Goal: Task Accomplishment & Management: Use online tool/utility

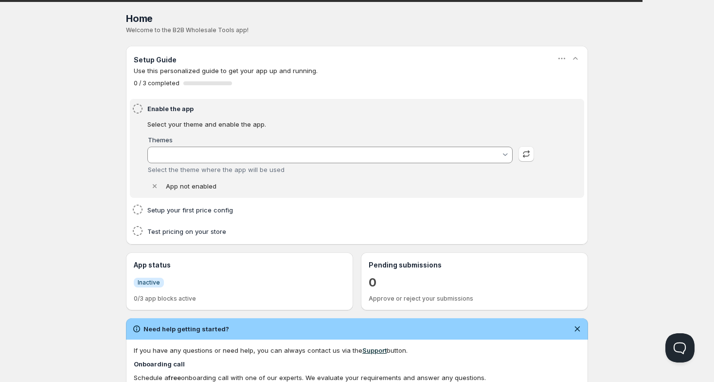
type input "[PERSON_NAME]"
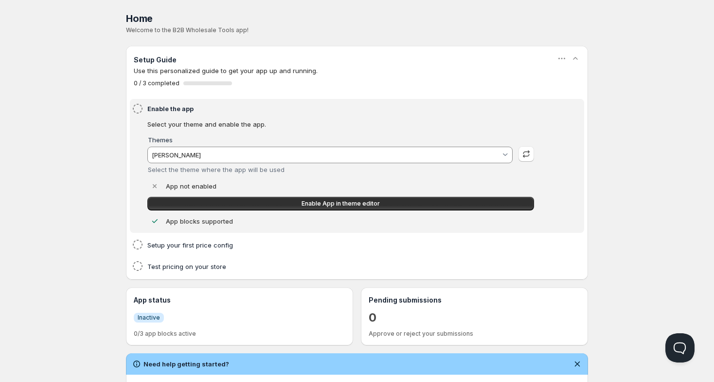
click at [51, 125] on div "Home Pricing Price lists Checkout Forms Submissions Settings Features Plans Hom…" at bounding box center [357, 310] width 714 height 620
click at [94, 156] on div "Home Pricing Price lists Checkout Forms Submissions Settings Features Plans Hom…" at bounding box center [357, 310] width 714 height 620
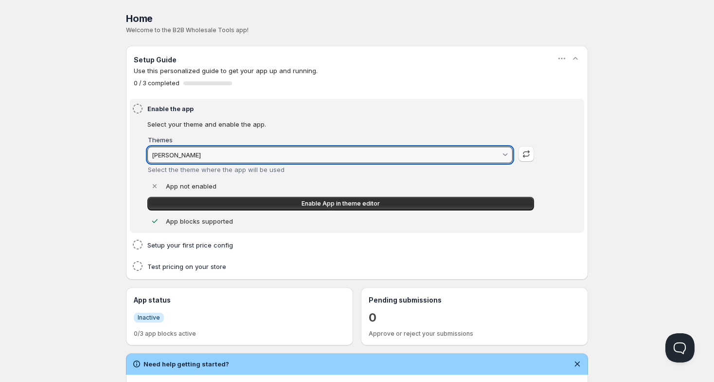
click at [216, 154] on input "[PERSON_NAME]" at bounding box center [325, 155] width 351 height 16
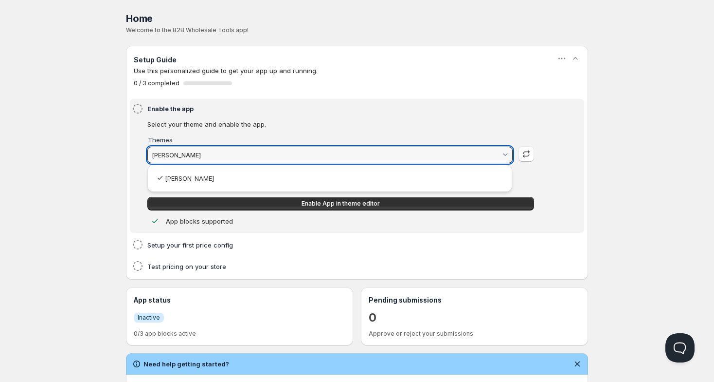
click at [229, 85] on html "Home Pricing Price lists Checkout Forms Submissions Settings Features Plans Hom…" at bounding box center [357, 310] width 714 height 620
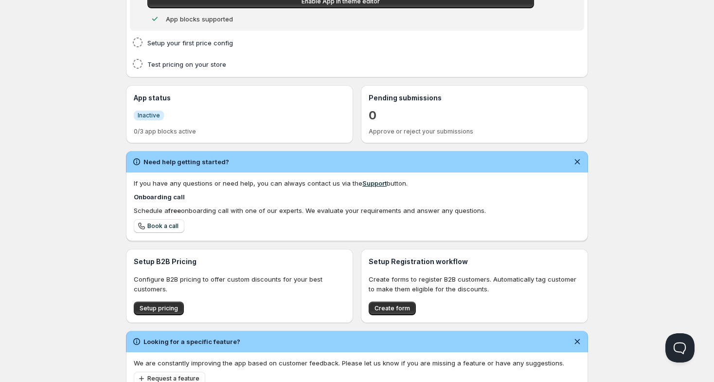
scroll to position [238, 0]
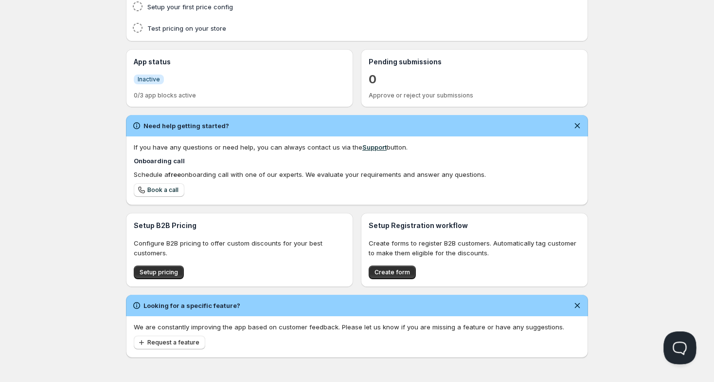
click at [674, 340] on button "Open Beacon popover" at bounding box center [678, 345] width 29 height 29
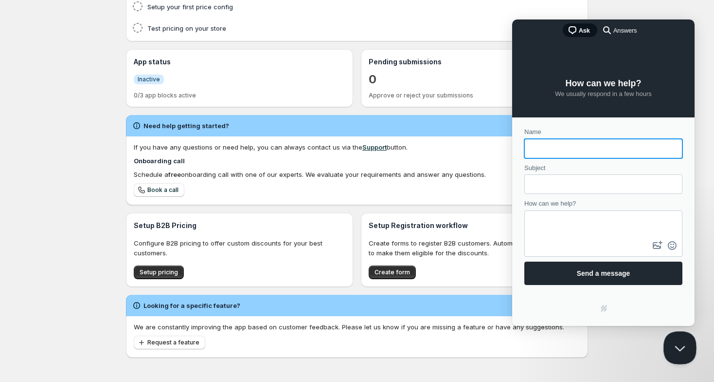
scroll to position [0, 0]
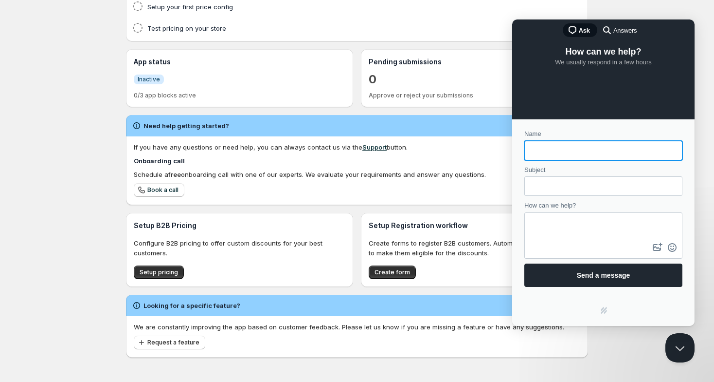
click at [615, 31] on span "Answers" at bounding box center [625, 31] width 23 height 10
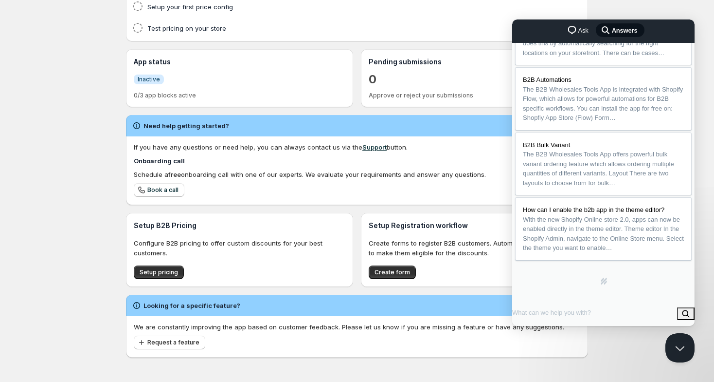
scroll to position [225, 0]
click at [580, 32] on span "Ask" at bounding box center [584, 31] width 10 height 10
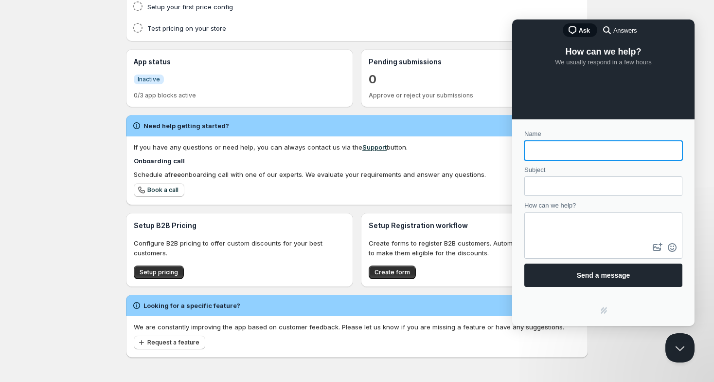
click at [119, 157] on div "Home. This page is ready Home Welcome to the B2B Wholesale Tools app! Setup Gui…" at bounding box center [357, 59] width 486 height 595
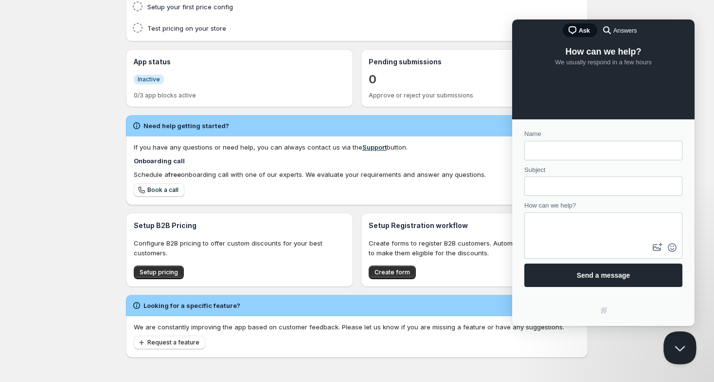
click at [676, 350] on button "Close Beacon popover" at bounding box center [678, 345] width 29 height 29
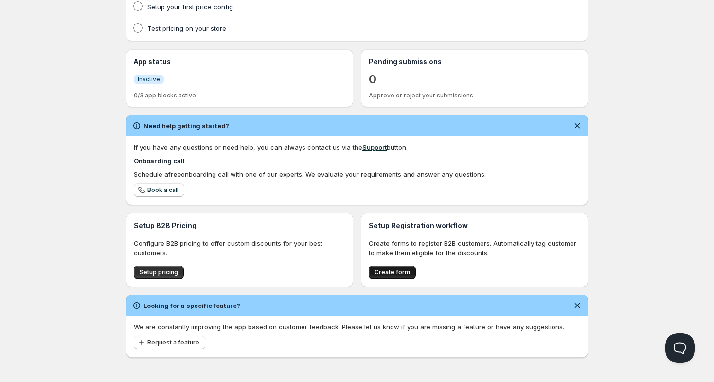
click at [398, 271] on span "Create form" at bounding box center [393, 272] width 36 height 8
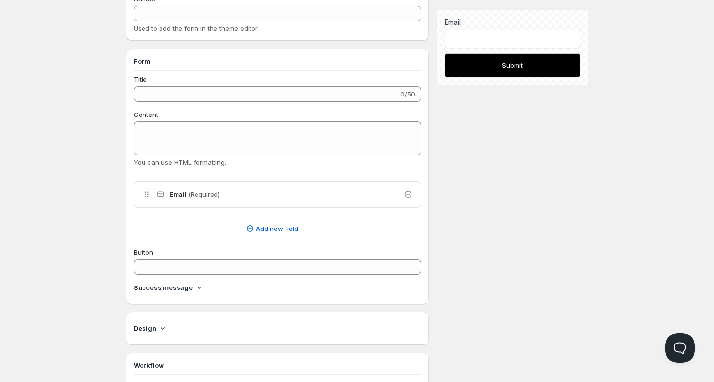
scroll to position [92, 0]
click at [281, 225] on span "Add new field" at bounding box center [277, 225] width 42 height 10
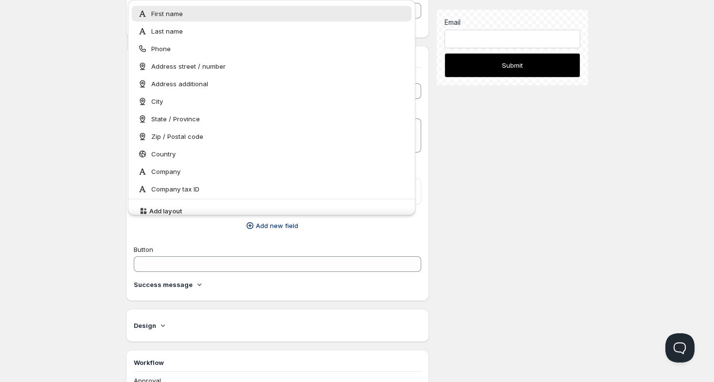
click at [203, 240] on div "Title 0/50 Content You can use HTML formatting. Delete Cancel Are you sure you …" at bounding box center [278, 182] width 288 height 221
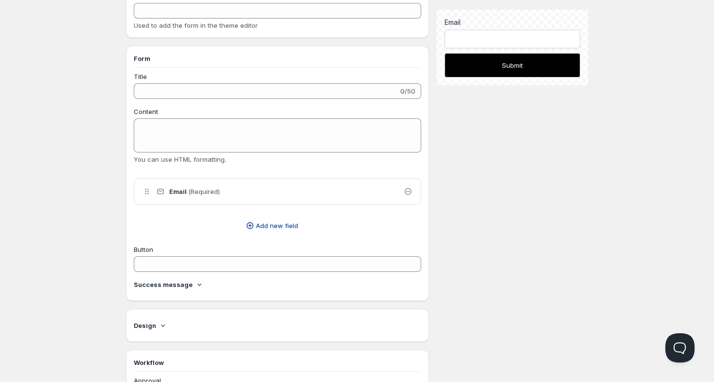
click at [268, 227] on span "Add new field" at bounding box center [277, 225] width 42 height 10
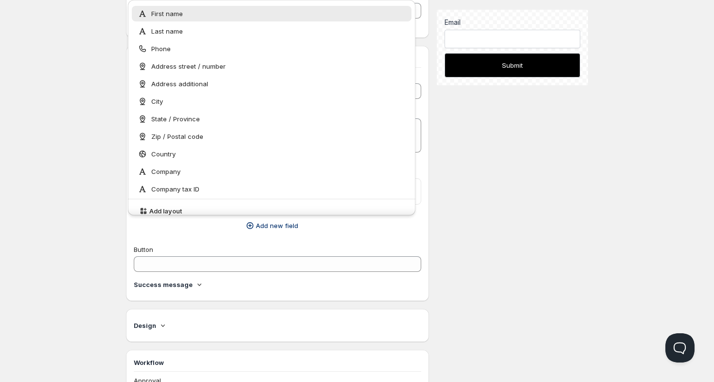
click at [221, 233] on button "Add new field" at bounding box center [272, 226] width 288 height 16
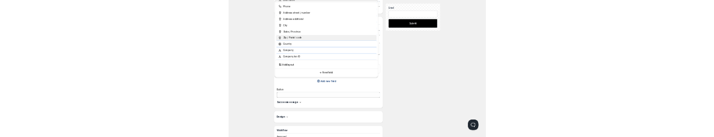
scroll to position [0, 0]
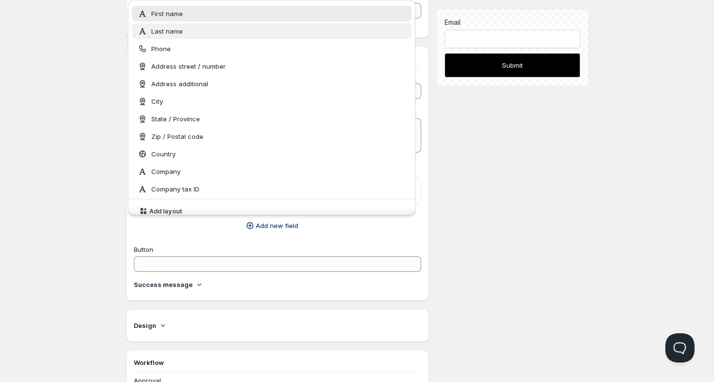
click at [177, 33] on span "Last name" at bounding box center [167, 31] width 32 height 10
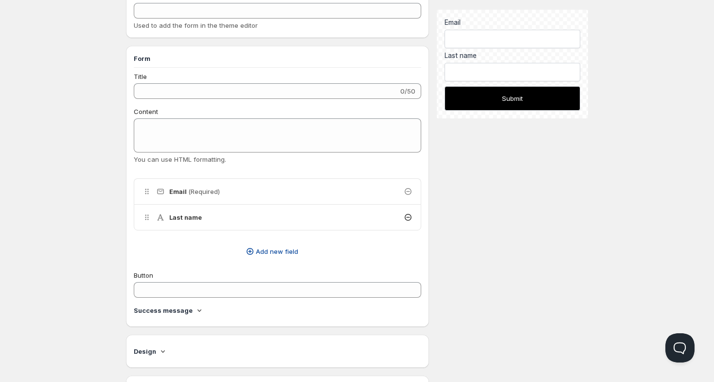
click at [275, 252] on span "Add new field" at bounding box center [277, 251] width 42 height 10
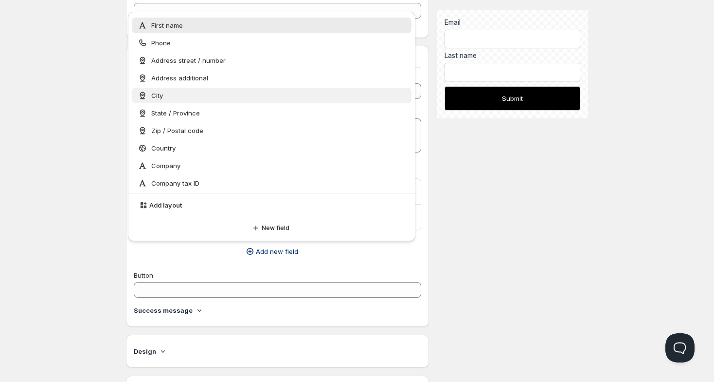
click at [235, 99] on div "City" at bounding box center [272, 96] width 268 height 10
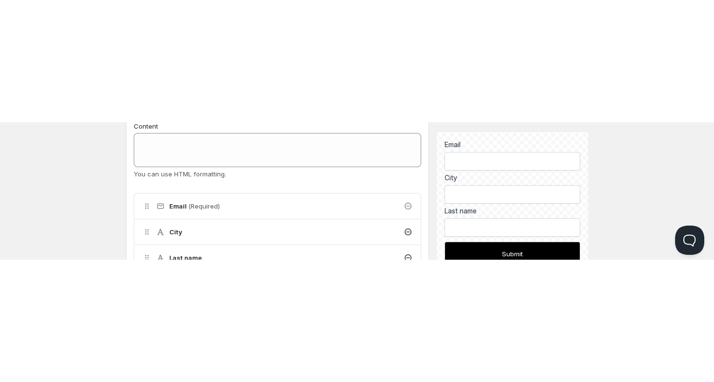
scroll to position [206, 0]
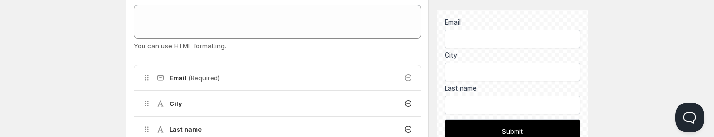
click at [407, 104] on icon at bounding box center [408, 104] width 10 height 10
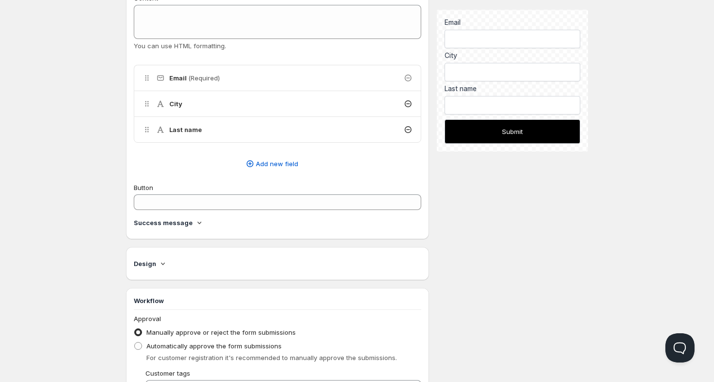
click at [407, 131] on icon at bounding box center [408, 130] width 10 height 10
click at [409, 73] on icon at bounding box center [408, 78] width 10 height 10
click at [411, 109] on div "City" at bounding box center [277, 103] width 287 height 25
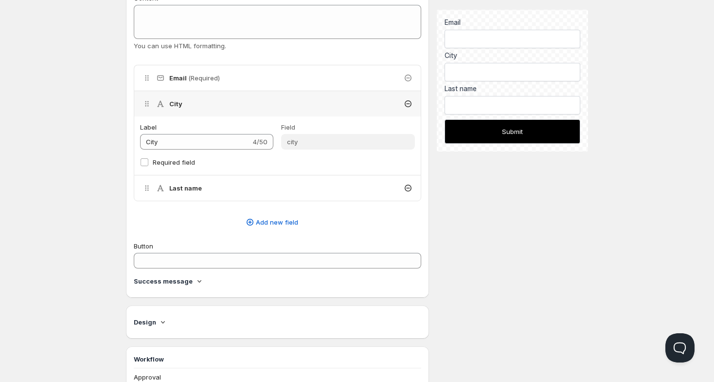
click at [408, 104] on icon at bounding box center [408, 103] width 4 height 1
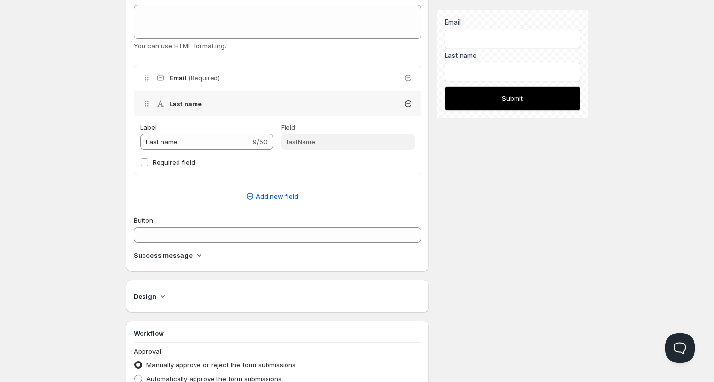
click at [407, 102] on icon at bounding box center [408, 104] width 10 height 10
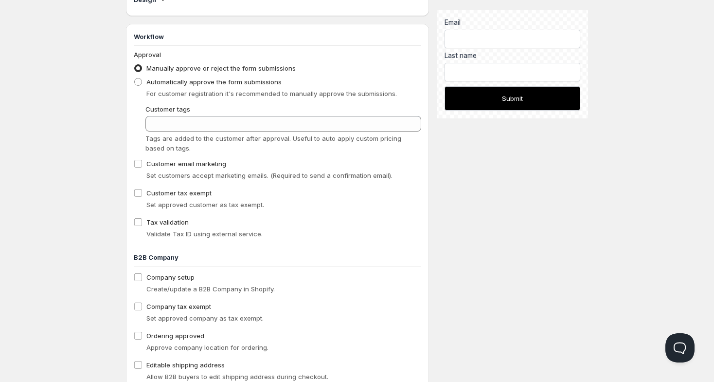
scroll to position [505, 0]
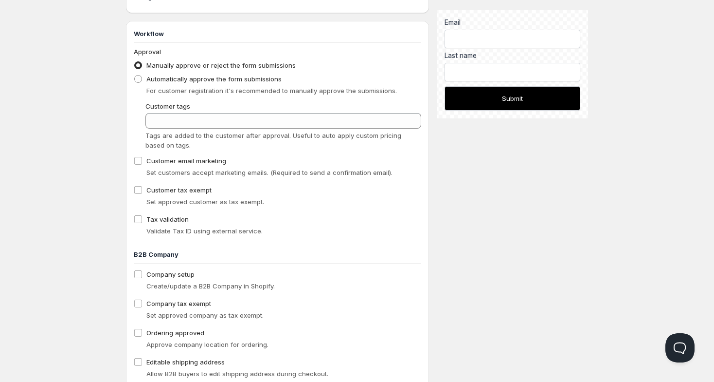
scroll to position [0, 0]
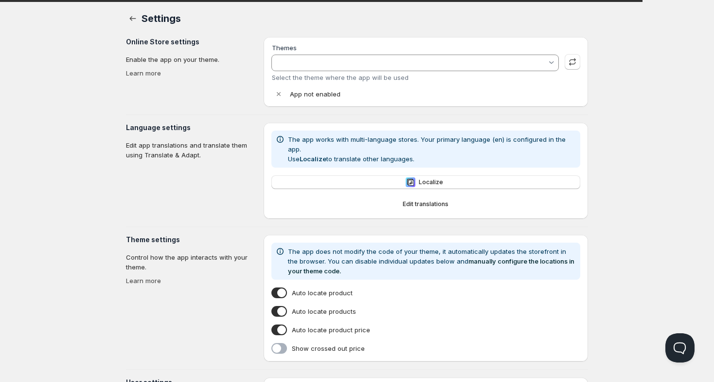
type input "[PERSON_NAME]"
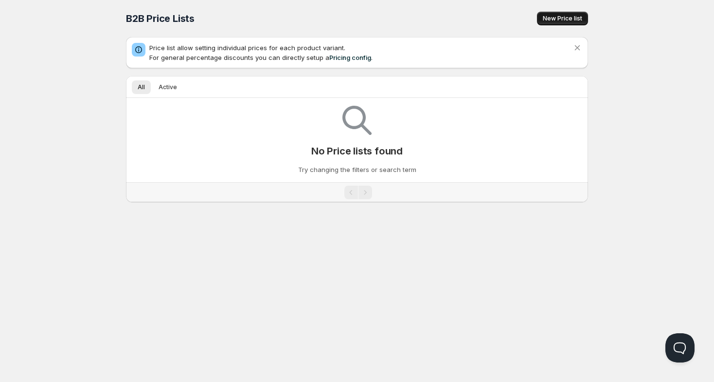
click at [559, 19] on span "New Price list" at bounding box center [562, 19] width 39 height 8
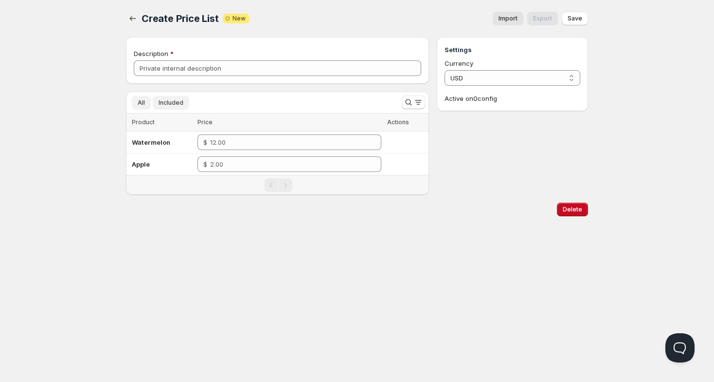
click at [163, 107] on button "Included" at bounding box center [171, 103] width 37 height 14
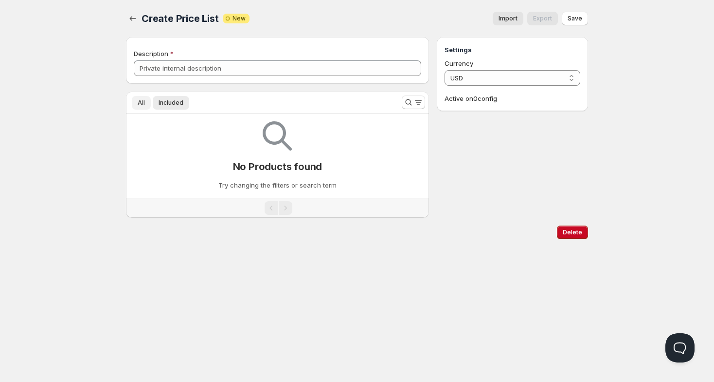
click at [141, 103] on span "All" at bounding box center [141, 103] width 7 height 8
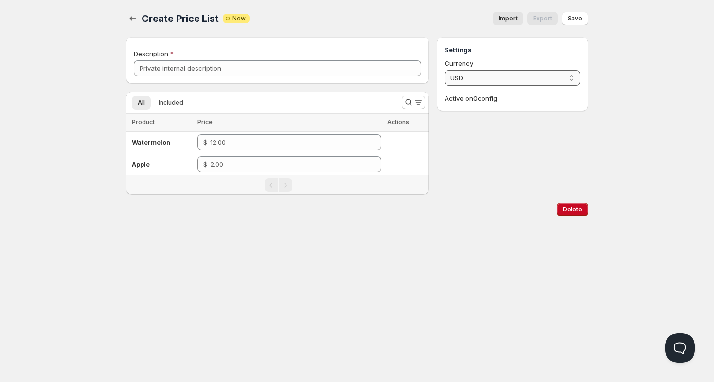
click at [460, 78] on select "USD" at bounding box center [513, 78] width 136 height 16
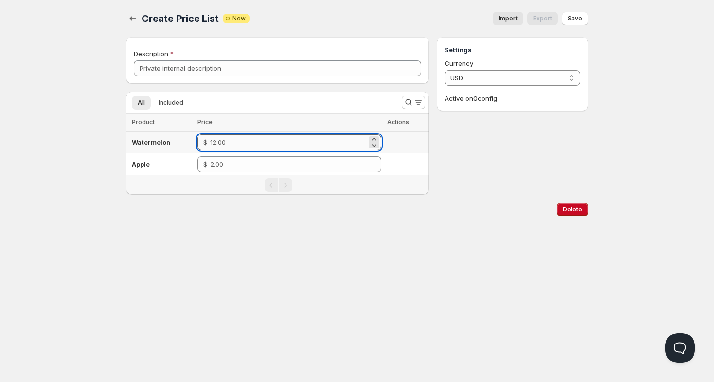
click at [309, 146] on input "number" at bounding box center [288, 142] width 157 height 16
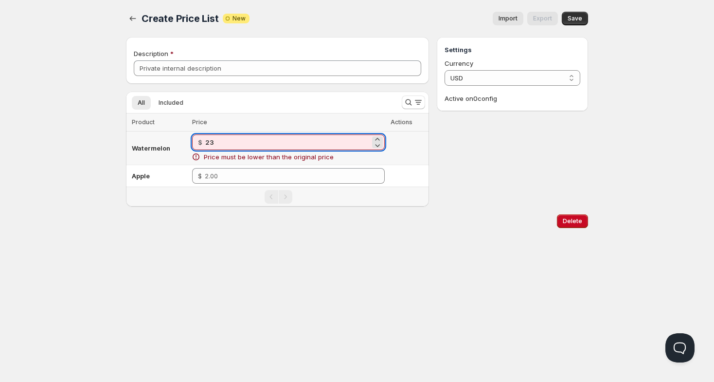
type input "2"
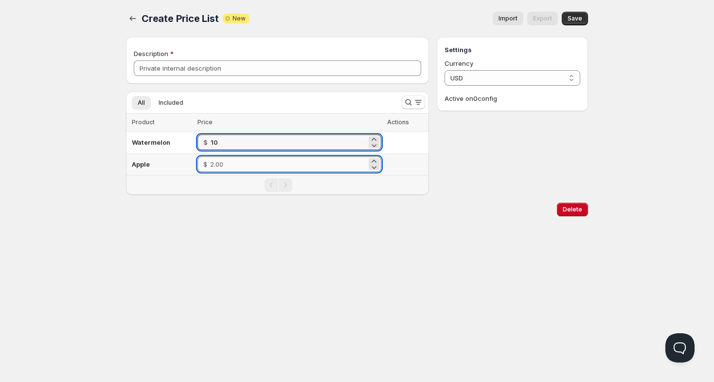
type input "10.00"
click at [310, 164] on input "number" at bounding box center [288, 164] width 157 height 16
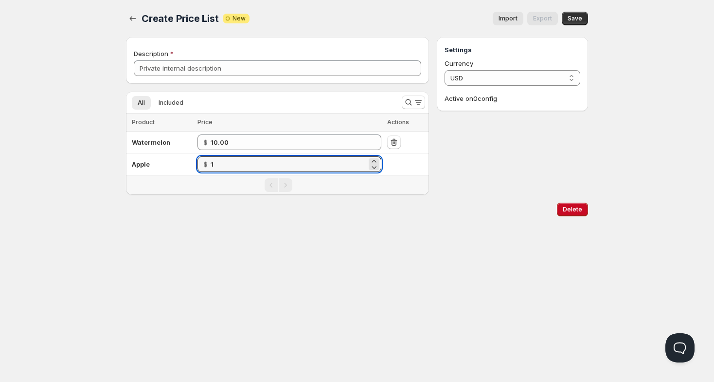
type input "1.00"
click at [247, 238] on div "Home Pricing Price lists Checkout Forms Submissions Settings Features Plans Cre…" at bounding box center [357, 191] width 714 height 382
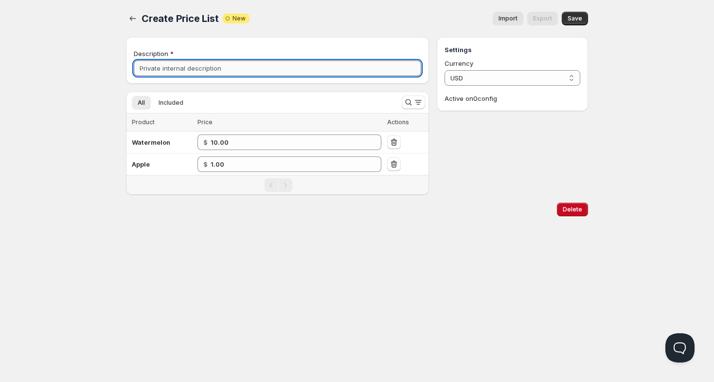
click at [239, 69] on input "Description" at bounding box center [278, 68] width 288 height 16
type input "bah"
click at [576, 17] on span "Save" at bounding box center [575, 19] width 15 height 8
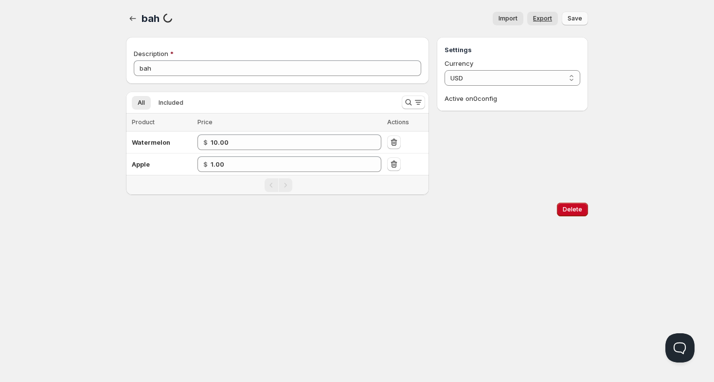
click at [541, 18] on span "Export" at bounding box center [542, 19] width 19 height 8
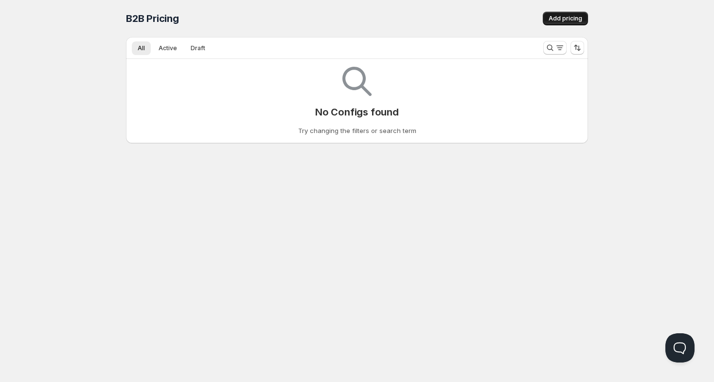
click at [566, 18] on span "Add pricing" at bounding box center [566, 19] width 34 height 8
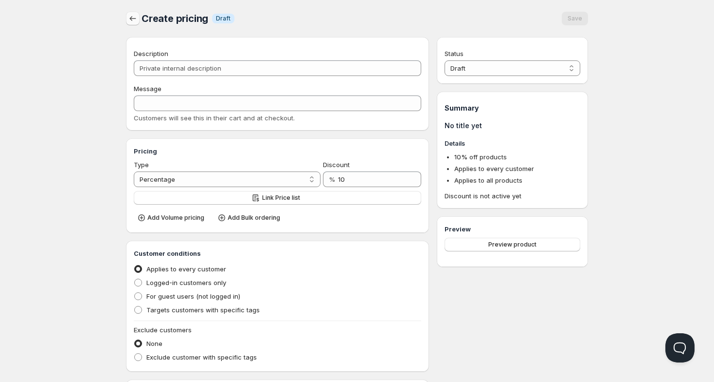
click at [130, 17] on icon "button" at bounding box center [133, 19] width 10 height 10
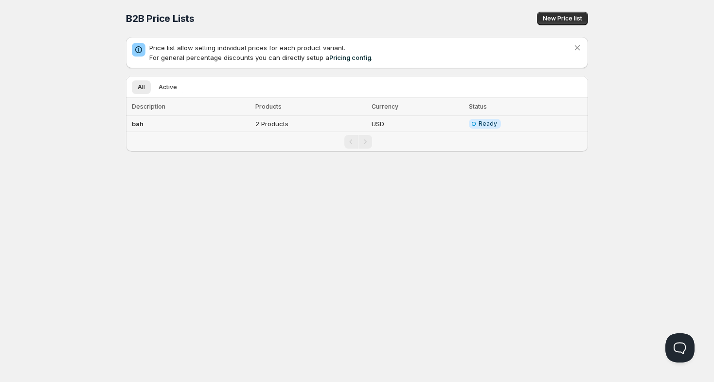
click at [319, 124] on td "2 Products" at bounding box center [311, 124] width 116 height 16
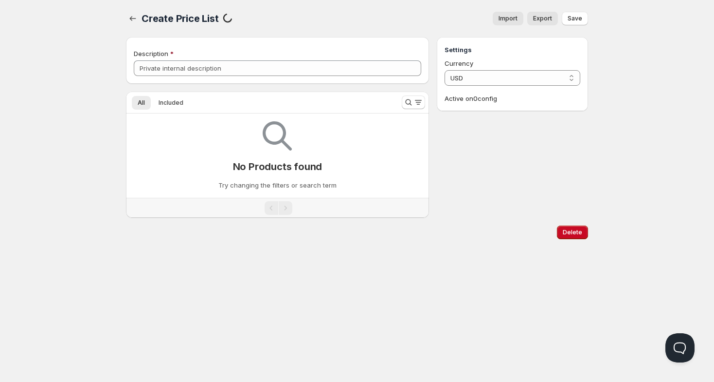
type input "bah"
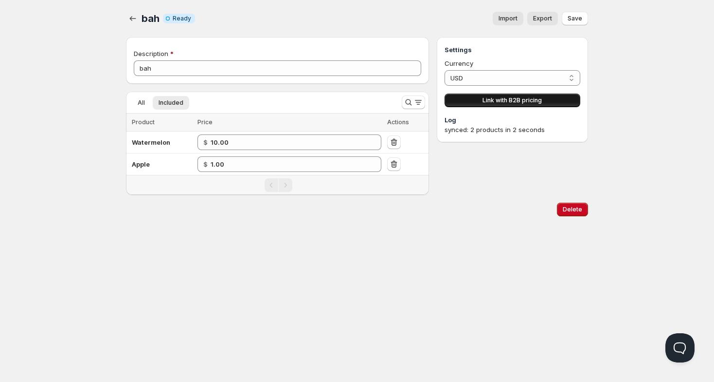
click at [517, 100] on span "Link with B2B pricing" at bounding box center [512, 100] width 59 height 8
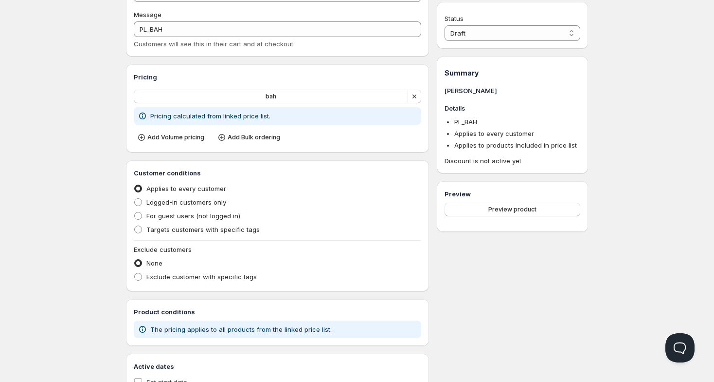
scroll to position [82, 0]
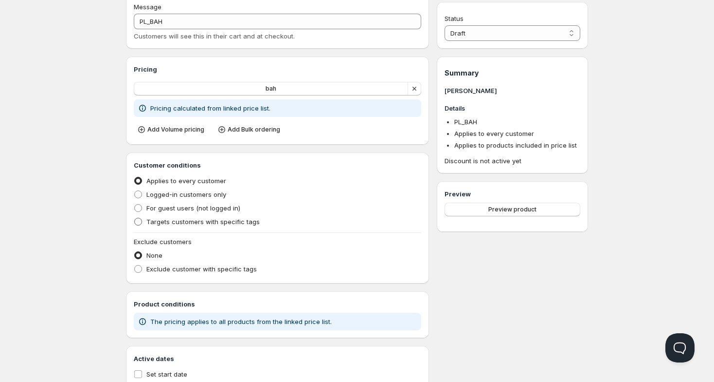
click at [242, 222] on span "Targets customers with specific tags" at bounding box center [202, 222] width 113 height 8
click at [135, 218] on input "Targets customers with specific tags" at bounding box center [134, 218] width 0 height 0
radio input "true"
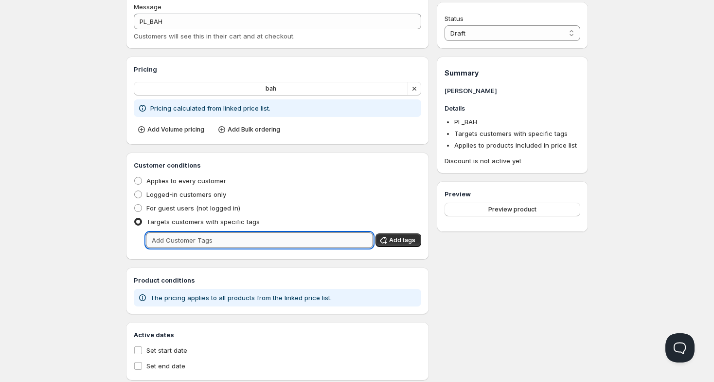
click at [257, 239] on input "text" at bounding box center [259, 240] width 227 height 16
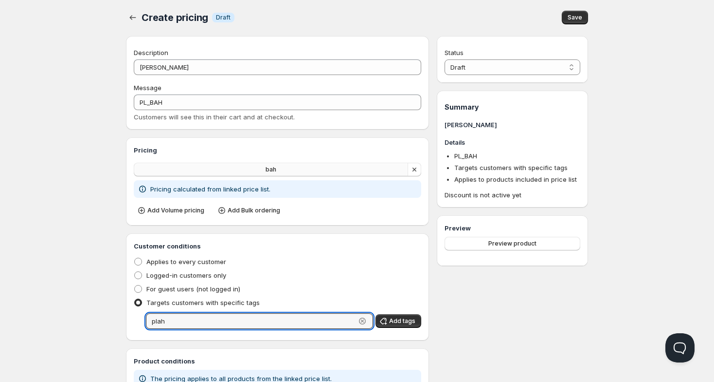
scroll to position [0, 0]
type input "plah"
click at [566, 65] on select "Draft Active" at bounding box center [513, 68] width 136 height 16
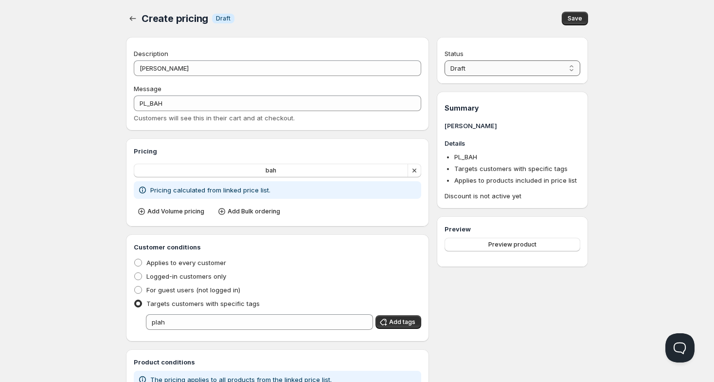
select select "1"
click at [445, 60] on select "Draft Active" at bounding box center [513, 68] width 136 height 16
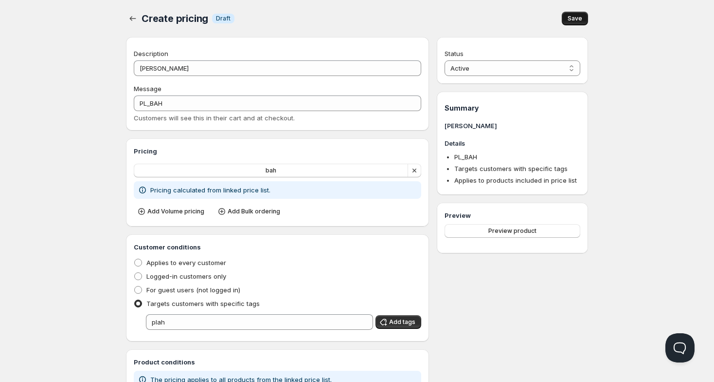
click at [577, 19] on span "Save" at bounding box center [575, 19] width 15 height 8
click at [531, 233] on span "Preview product" at bounding box center [513, 231] width 48 height 8
click at [505, 232] on span "Preview product" at bounding box center [513, 231] width 48 height 8
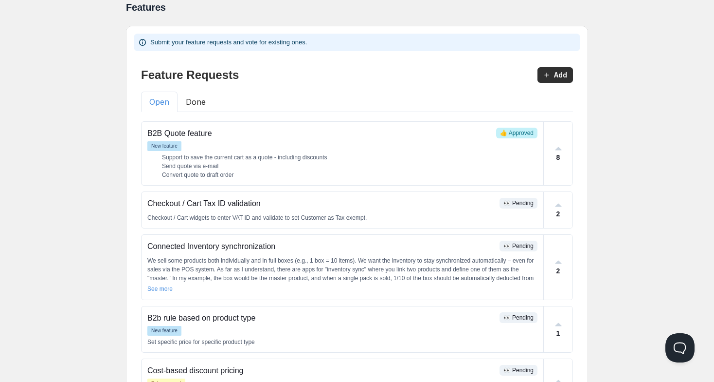
scroll to position [10, 0]
click at [195, 99] on button "Done" at bounding box center [196, 102] width 37 height 20
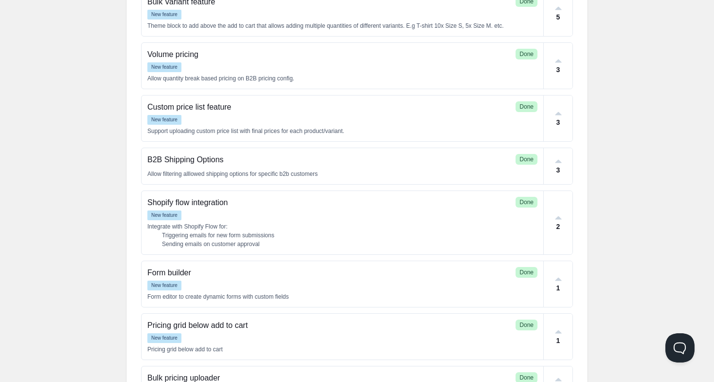
scroll to position [145, 0]
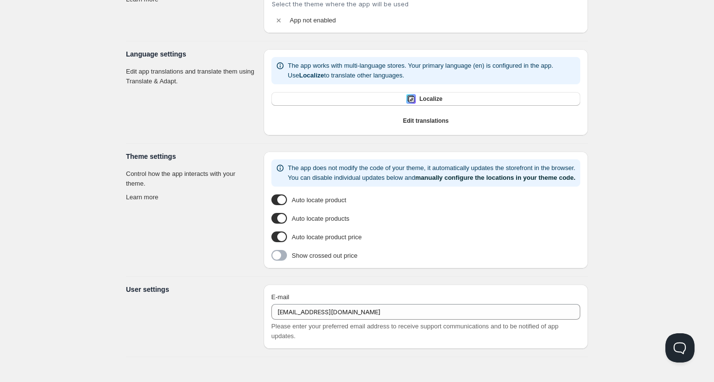
type input "[PERSON_NAME]"
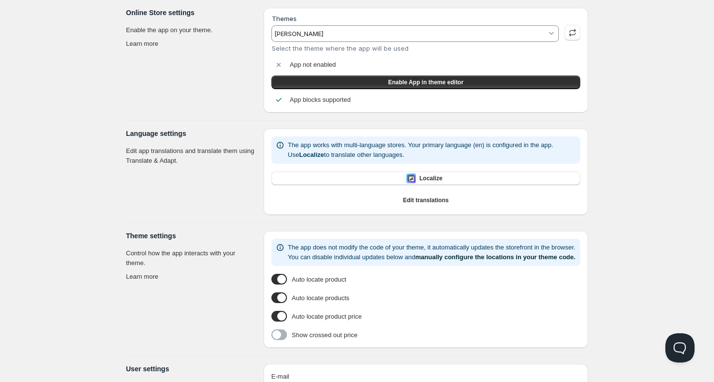
scroll to position [37, 0]
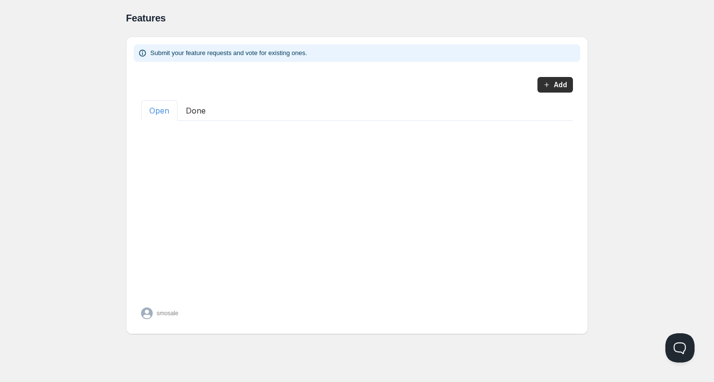
scroll to position [37, 0]
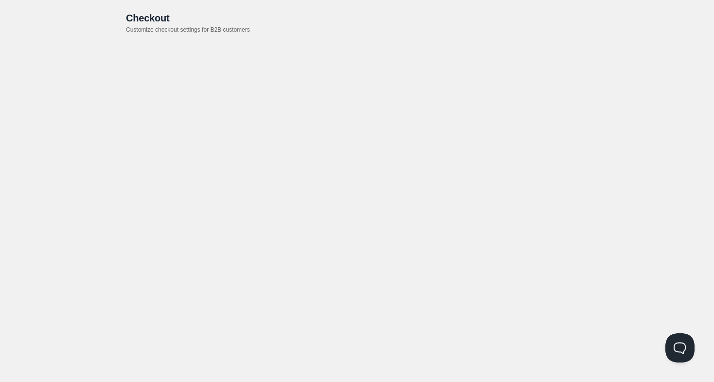
scroll to position [0, 0]
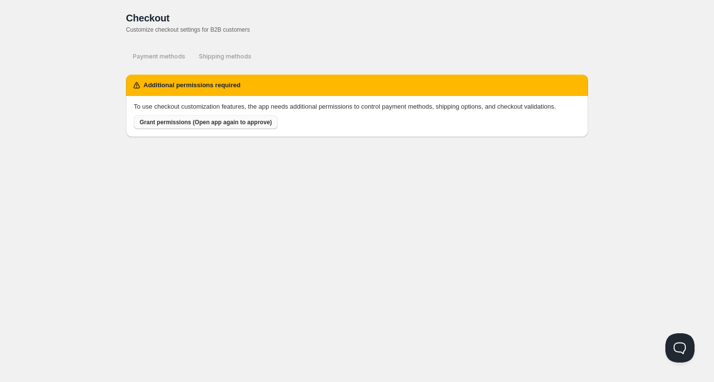
click at [163, 126] on span "Grant permissions (Open app again to approve)" at bounding box center [206, 122] width 132 height 8
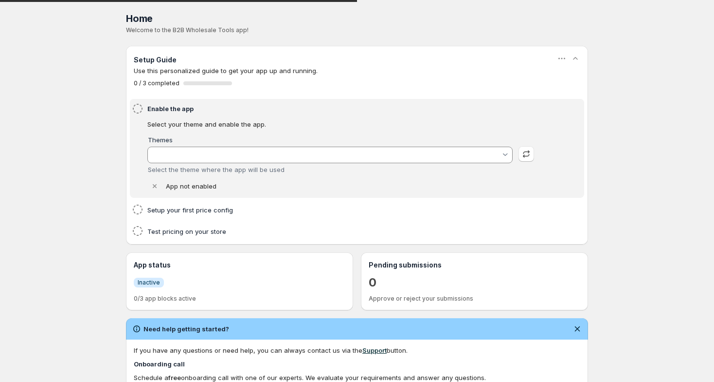
type input "[PERSON_NAME]"
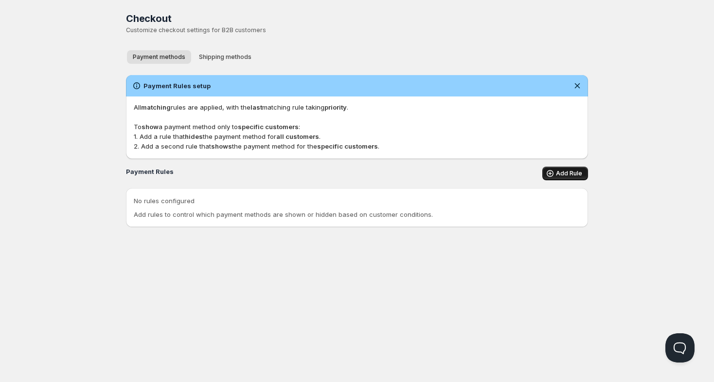
click at [561, 174] on span "Add Rule" at bounding box center [569, 173] width 26 height 8
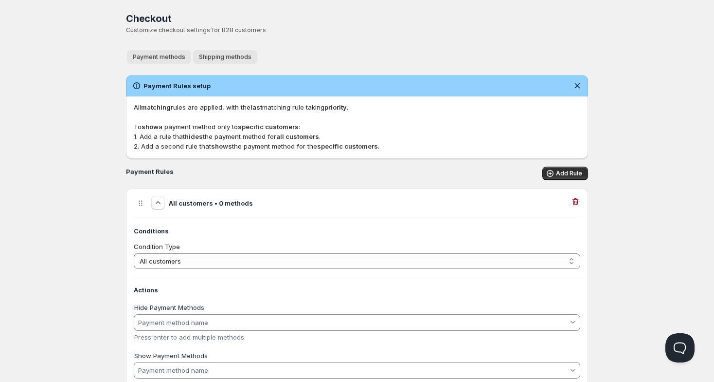
click at [216, 54] on span "Shipping methods" at bounding box center [225, 57] width 53 height 8
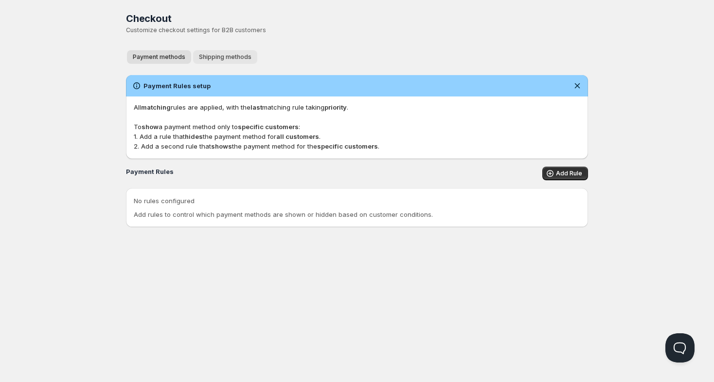
click at [241, 58] on span "Shipping methods" at bounding box center [225, 57] width 53 height 8
click at [559, 173] on span "Add Rule" at bounding box center [569, 173] width 26 height 8
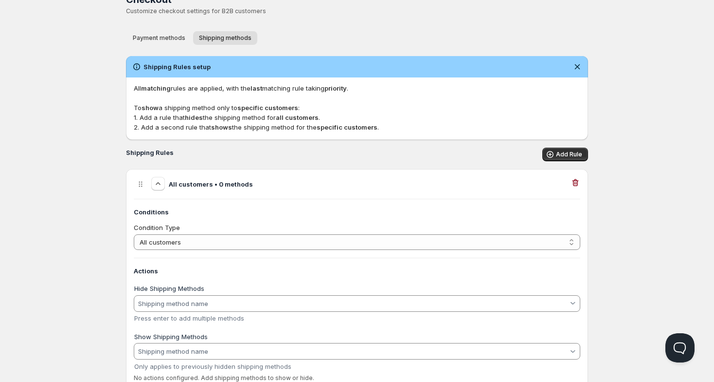
scroll to position [51, 0]
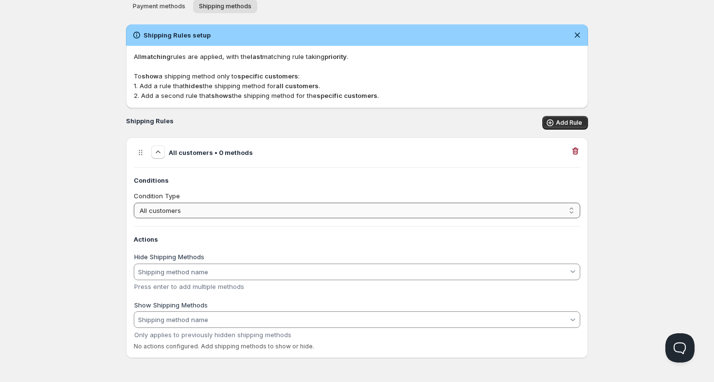
click at [444, 210] on select "All customers Customer has tags" at bounding box center [357, 210] width 447 height 16
click at [171, 269] on input "Hide Shipping Methods" at bounding box center [353, 272] width 432 height 16
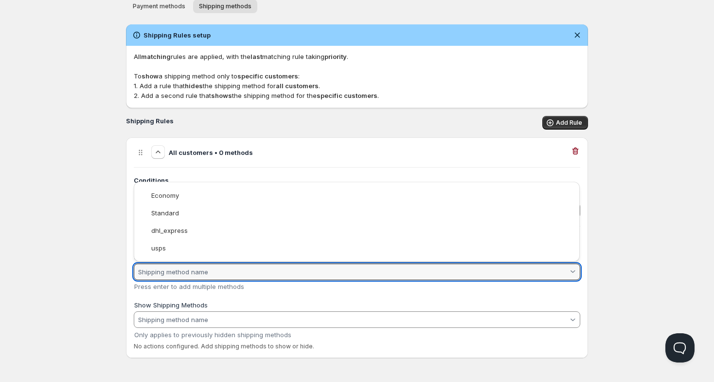
click at [89, 275] on html "Home Pricing Price lists Checkout Forms Submissions Settings Features Plans Che…" at bounding box center [357, 165] width 714 height 433
click at [160, 269] on input "Hide Shipping Methods" at bounding box center [353, 272] width 432 height 16
click at [94, 283] on html "Home Pricing Price lists Checkout Forms Submissions Settings Features Plans Che…" at bounding box center [357, 165] width 714 height 433
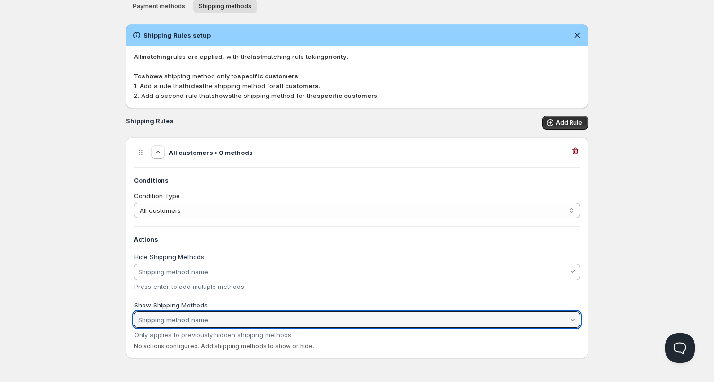
click at [157, 317] on input "Show Shipping Methods" at bounding box center [353, 319] width 432 height 16
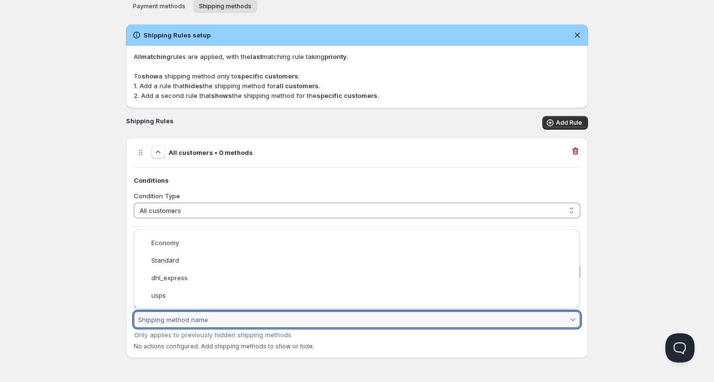
click at [83, 305] on html "Home Pricing Price lists Checkout Forms Submissions Settings Features Plans Che…" at bounding box center [357, 165] width 714 height 433
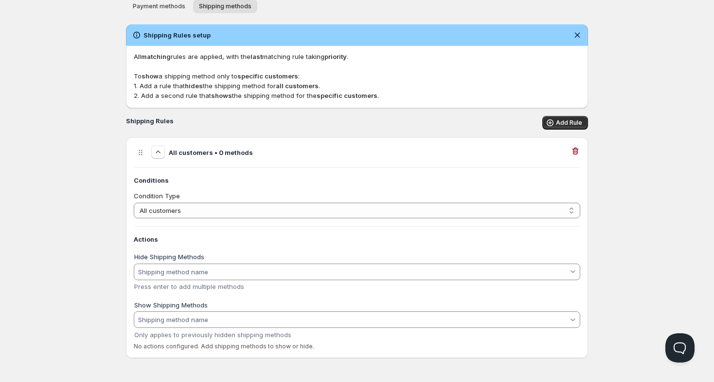
scroll to position [0, 0]
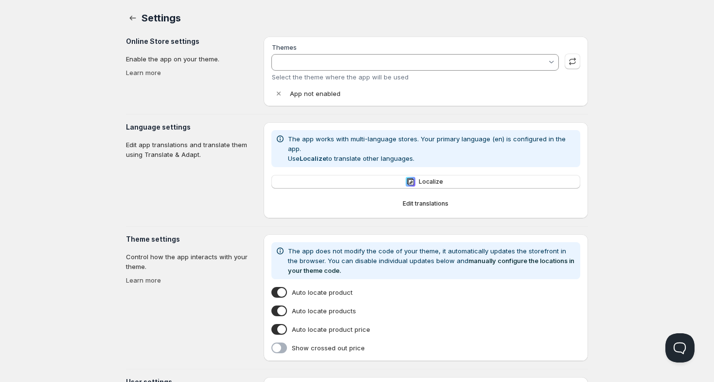
type input "[PERSON_NAME]"
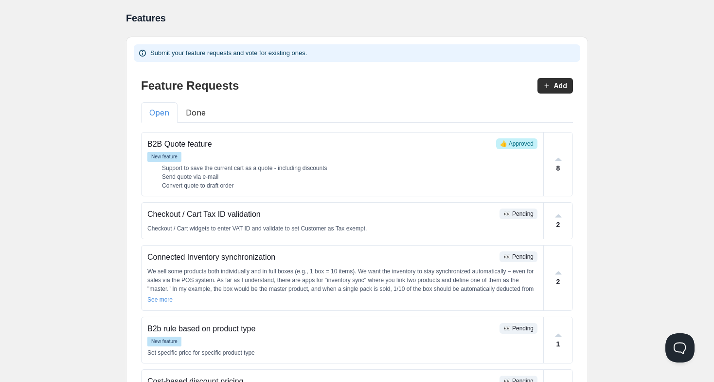
click at [192, 111] on button "Done" at bounding box center [196, 112] width 37 height 20
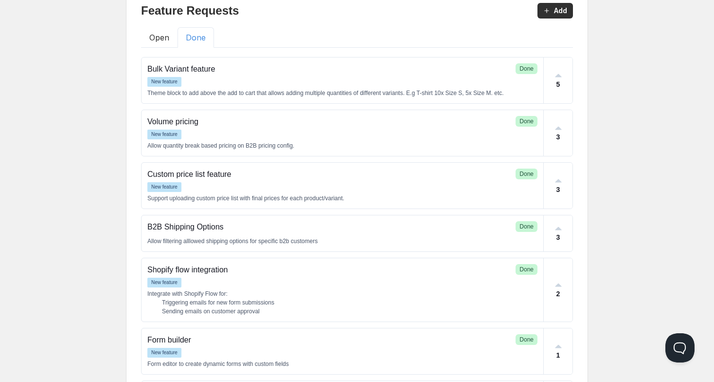
scroll to position [89, 0]
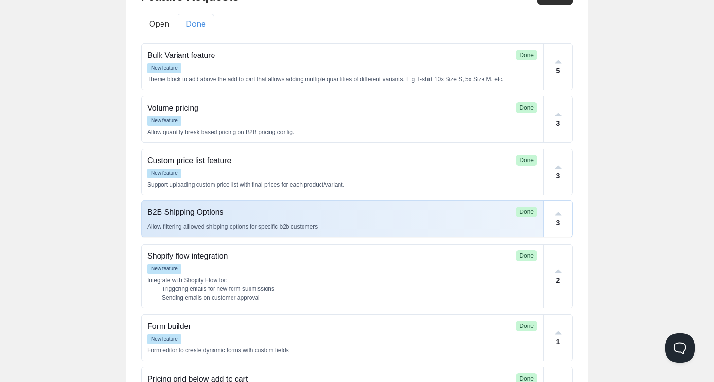
click at [304, 216] on p "B2B Shipping Options" at bounding box center [329, 212] width 365 height 12
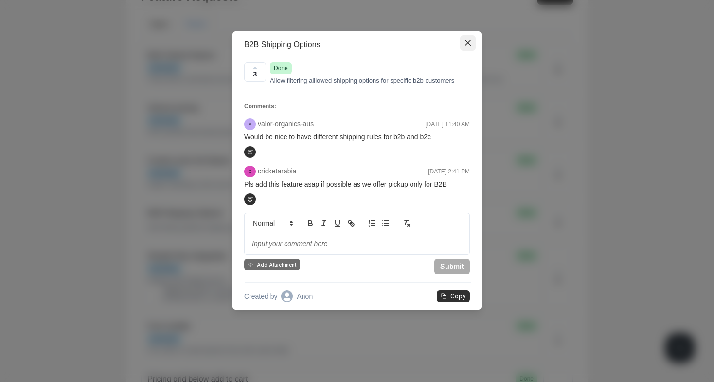
click at [471, 41] on button "Close" at bounding box center [468, 43] width 16 height 16
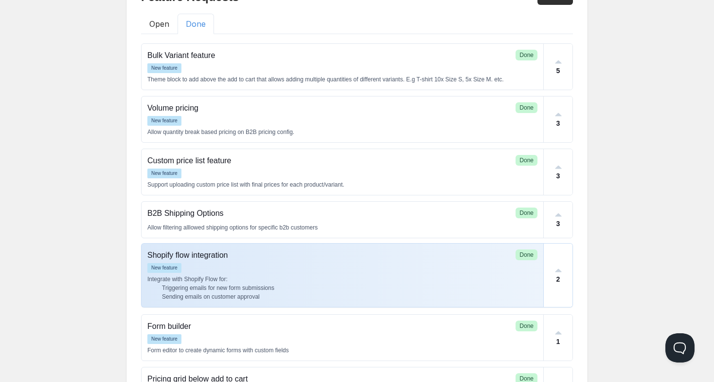
click at [345, 268] on div "New feature" at bounding box center [342, 268] width 390 height 10
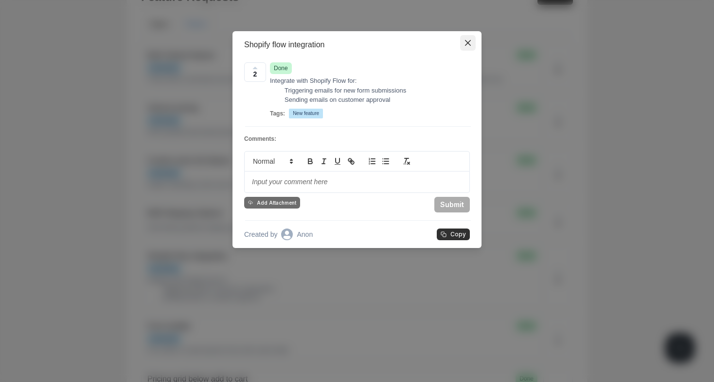
click at [469, 42] on icon "Close" at bounding box center [468, 43] width 6 height 6
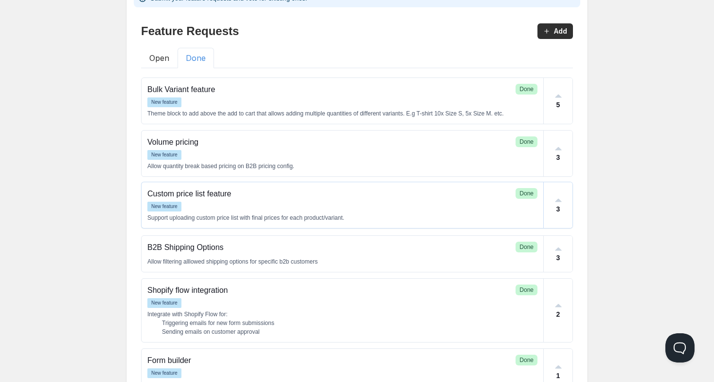
scroll to position [46, 0]
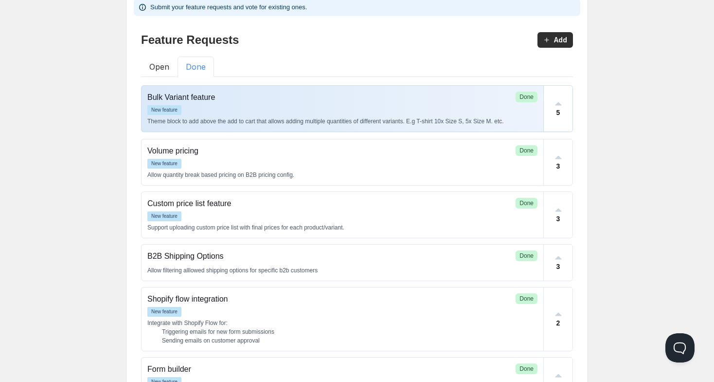
click at [377, 112] on div "New feature" at bounding box center [342, 110] width 390 height 10
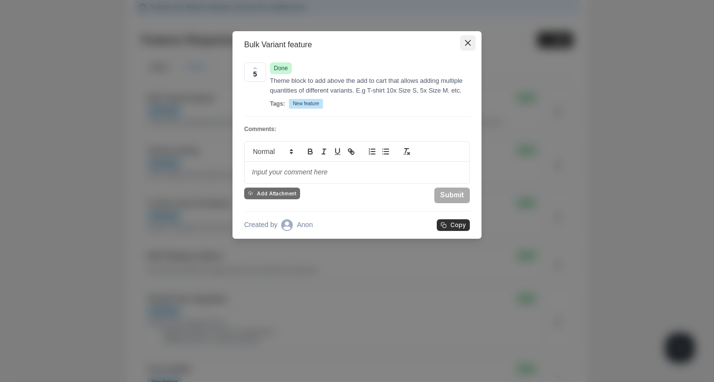
click at [470, 44] on icon "Close" at bounding box center [468, 43] width 6 height 6
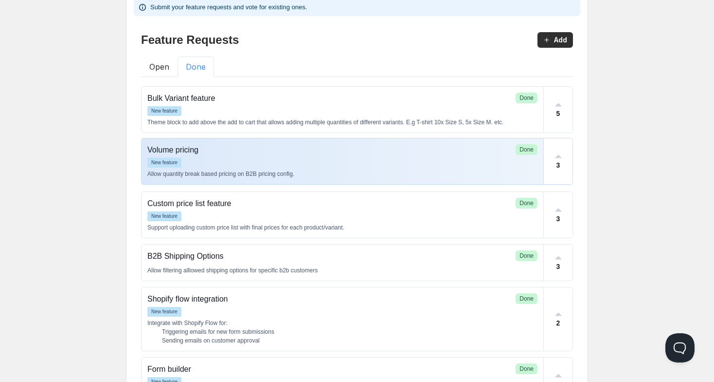
click at [394, 161] on div "New feature" at bounding box center [342, 163] width 390 height 10
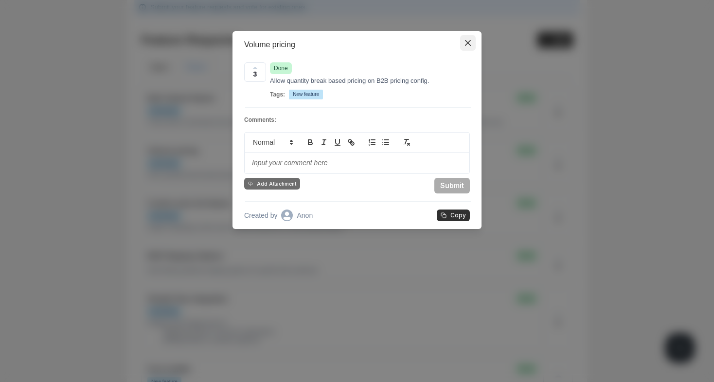
click at [466, 45] on icon "Close" at bounding box center [468, 43] width 6 height 6
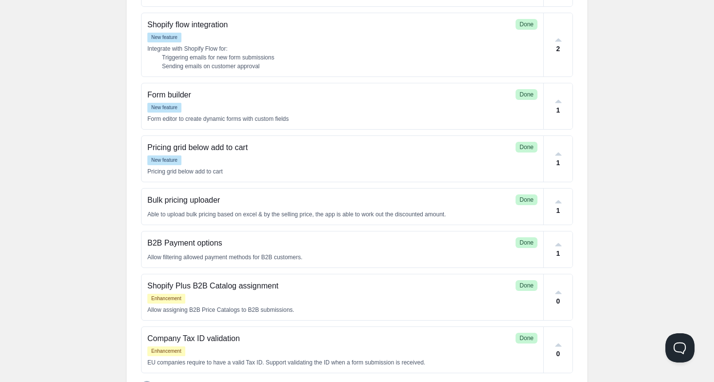
scroll to position [371, 0]
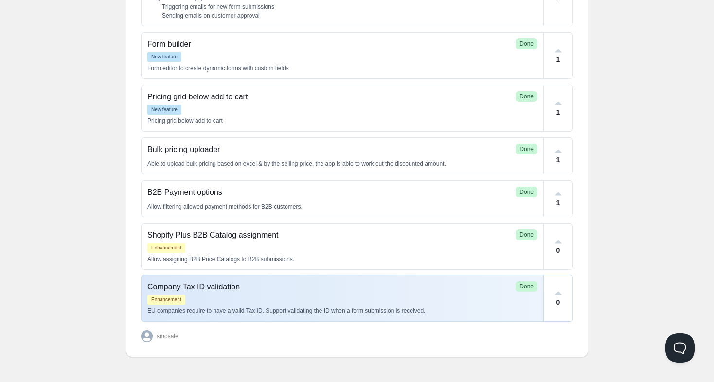
click at [388, 284] on p "Company Tax ID validation" at bounding box center [329, 287] width 365 height 12
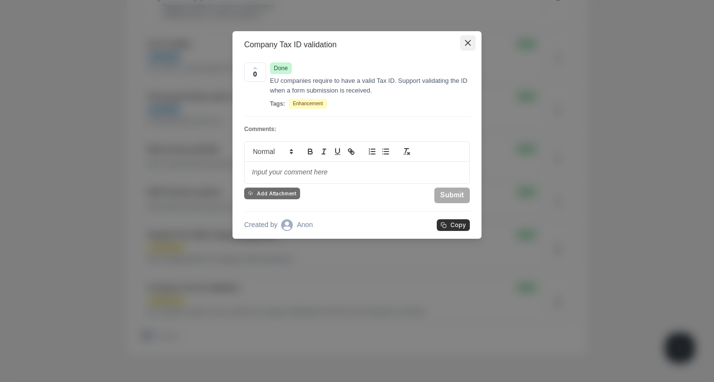
click at [469, 38] on button "Close" at bounding box center [468, 43] width 16 height 16
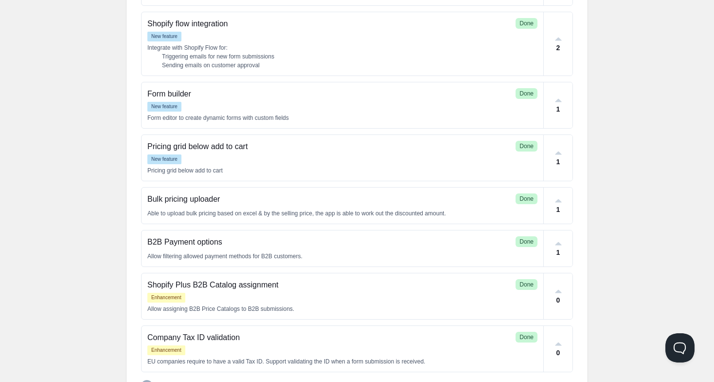
scroll to position [324, 0]
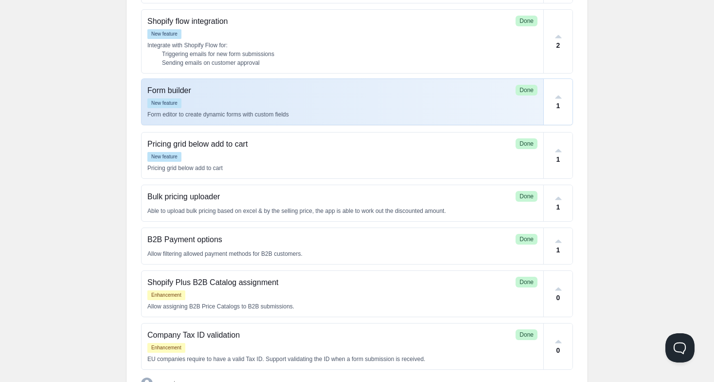
click at [386, 103] on div "New feature" at bounding box center [342, 103] width 390 height 10
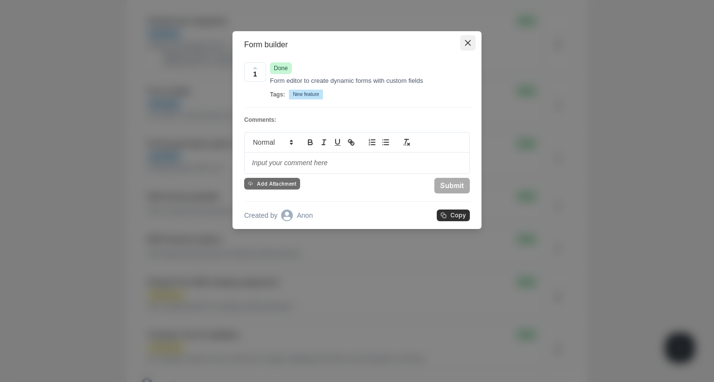
click at [464, 39] on button "Close" at bounding box center [468, 43] width 16 height 16
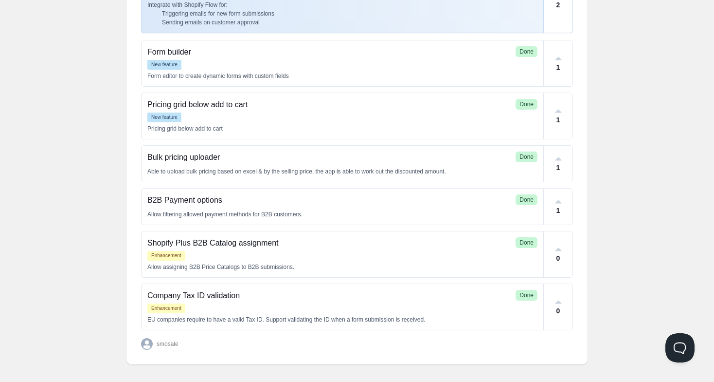
scroll to position [362, 0]
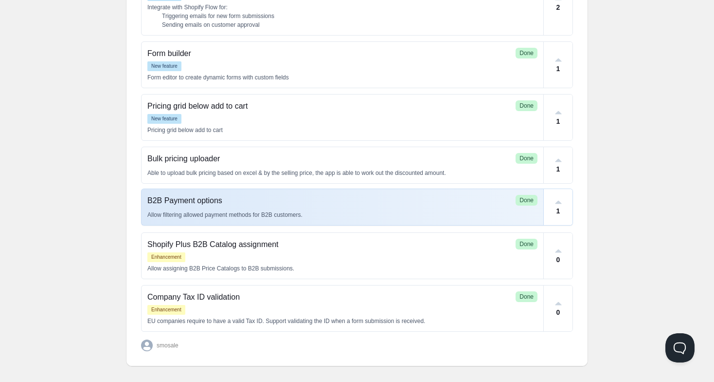
click at [305, 205] on p "B2B Payment options" at bounding box center [329, 201] width 365 height 12
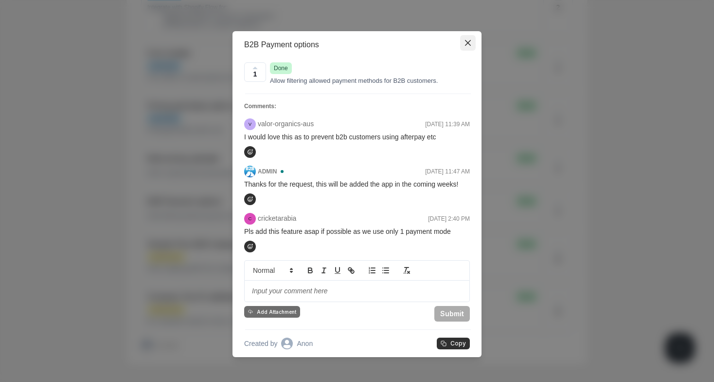
click at [469, 41] on icon "Close" at bounding box center [468, 43] width 6 height 6
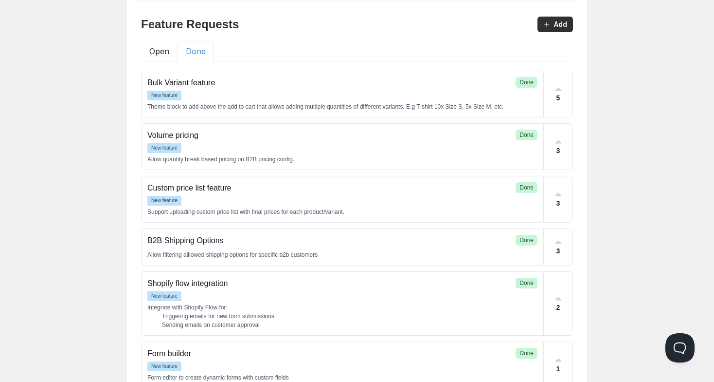
scroll to position [0, 0]
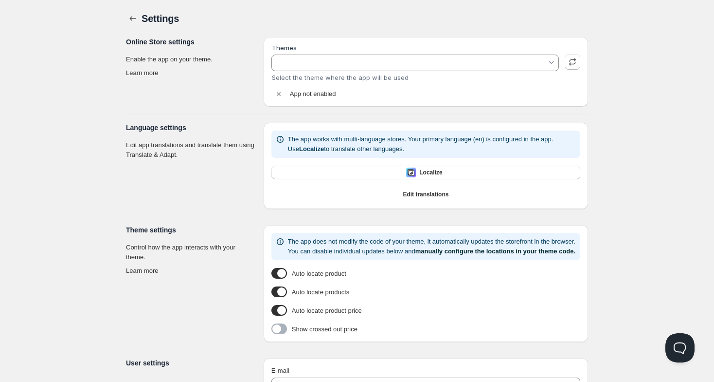
type input "[PERSON_NAME]"
